Goal: Find specific page/section: Find specific page/section

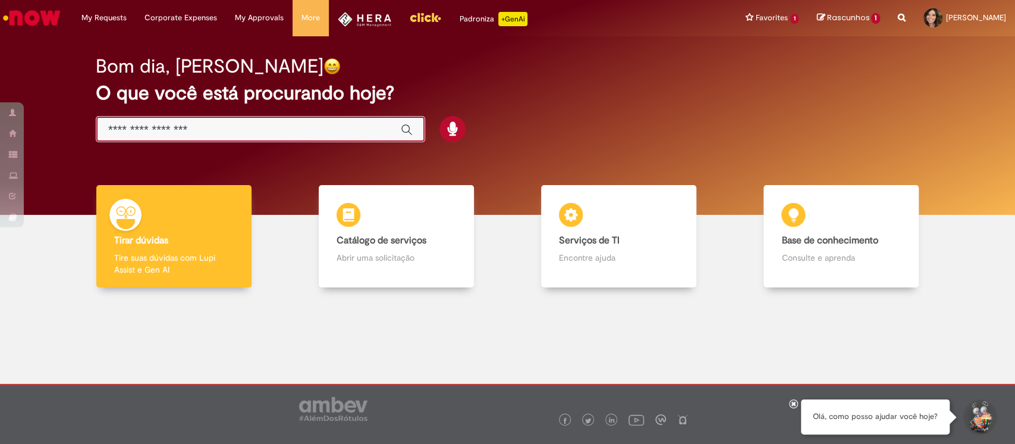
click at [357, 131] on input "Basta digitar aqui" at bounding box center [248, 130] width 281 height 14
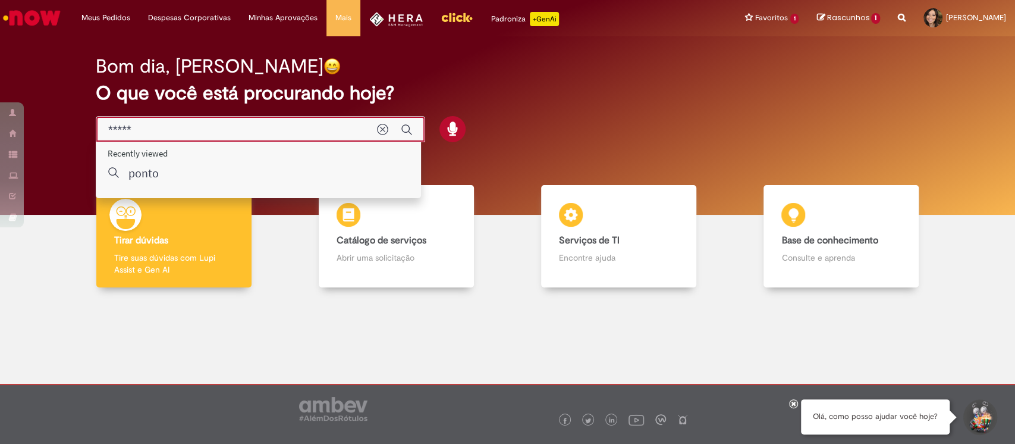
type input "*****"
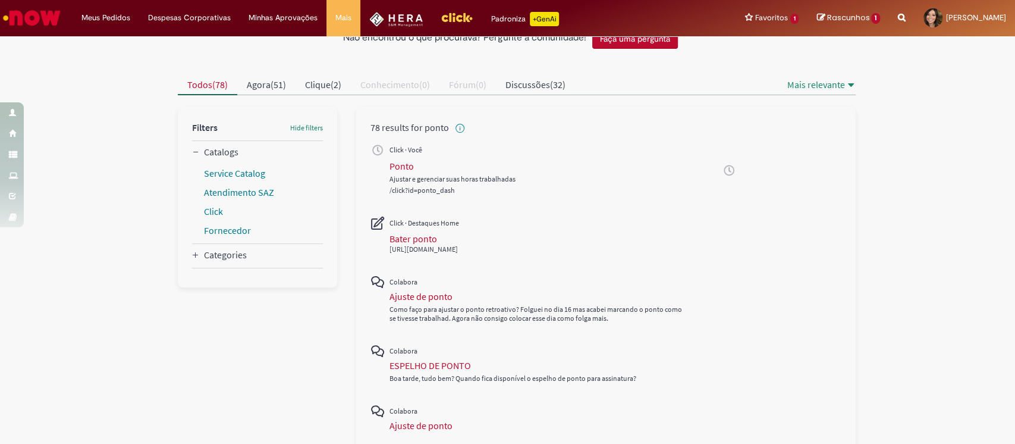
scroll to position [238, 0]
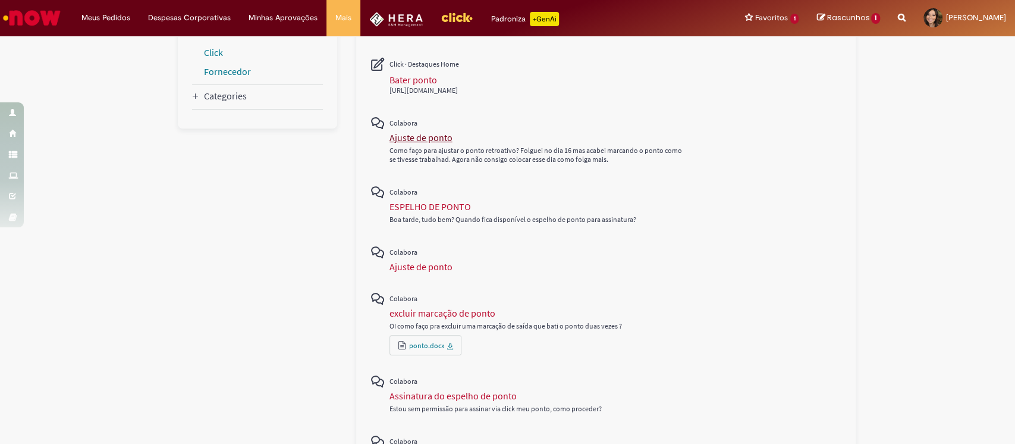
click at [417, 142] on div "Ajuste de ponto" at bounding box center [420, 137] width 63 height 12
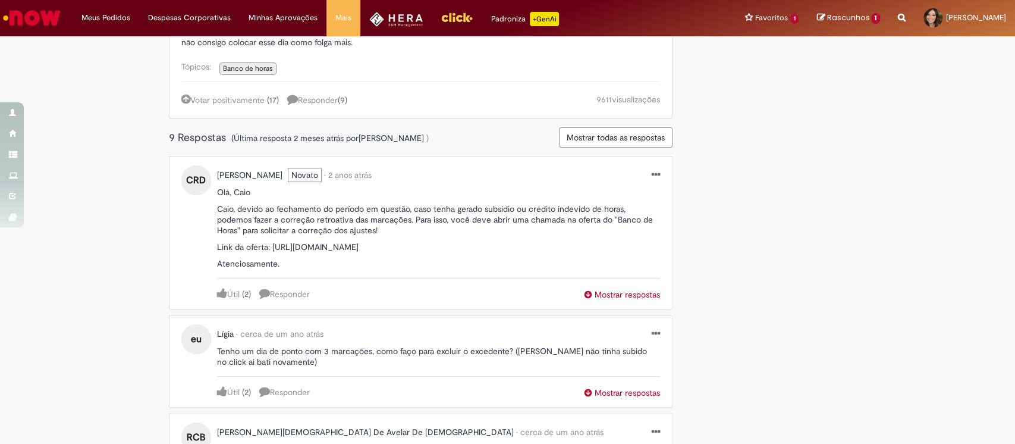
scroll to position [317, 0]
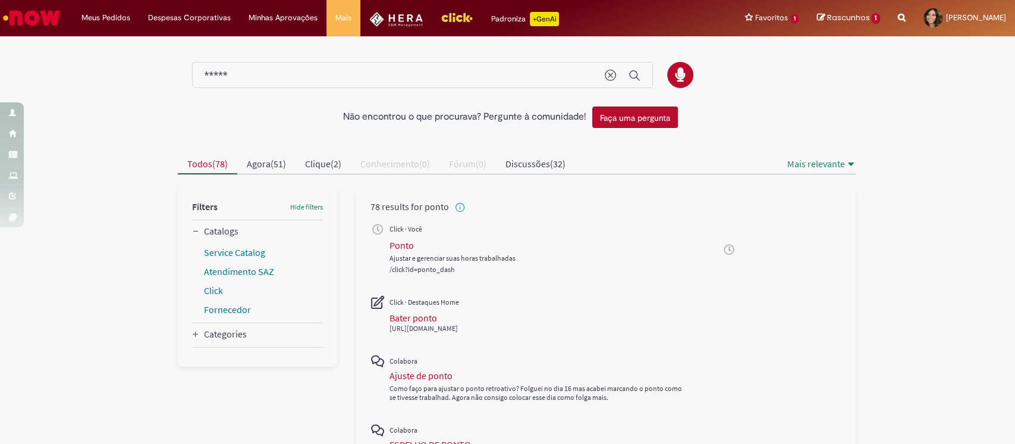
click at [834, 98] on div at bounding box center [508, 69] width 678 height 62
